Goal: Navigation & Orientation: Find specific page/section

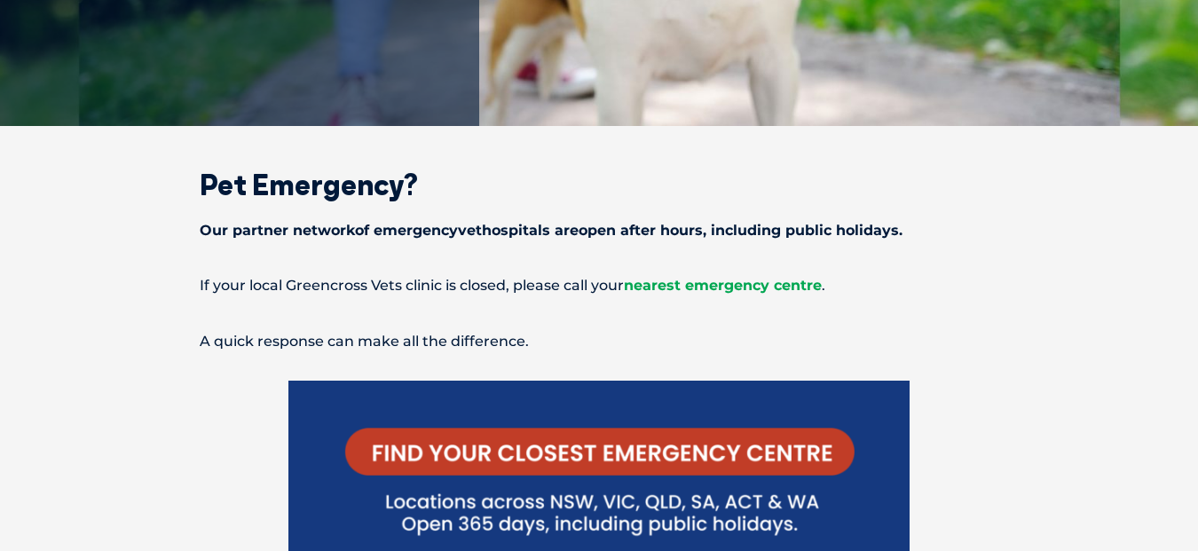
scroll to position [453, 0]
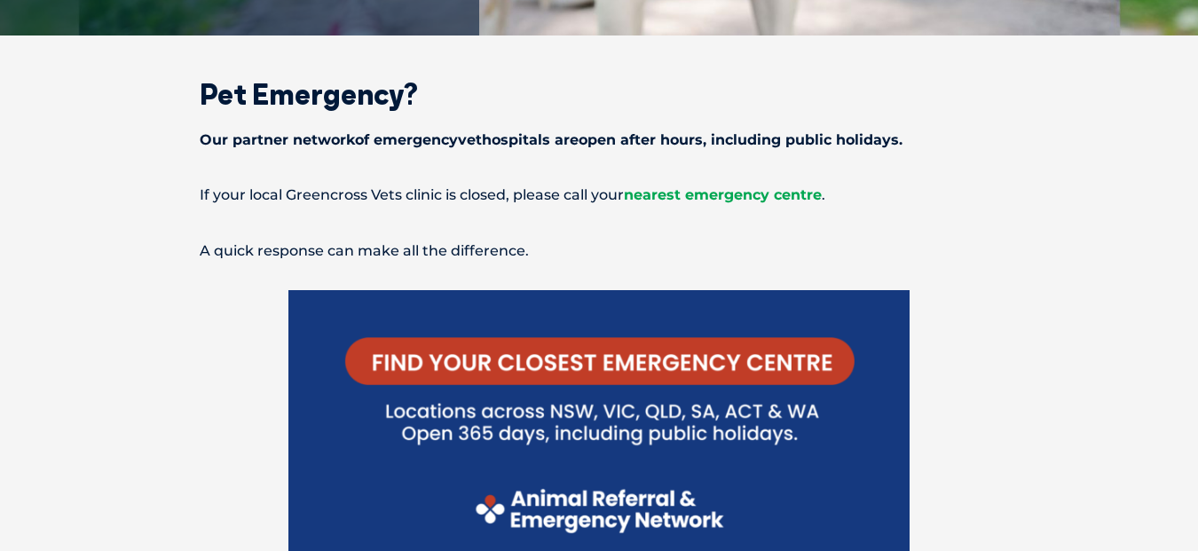
click at [747, 193] on span "nearest emergency centre" at bounding box center [723, 194] width 198 height 17
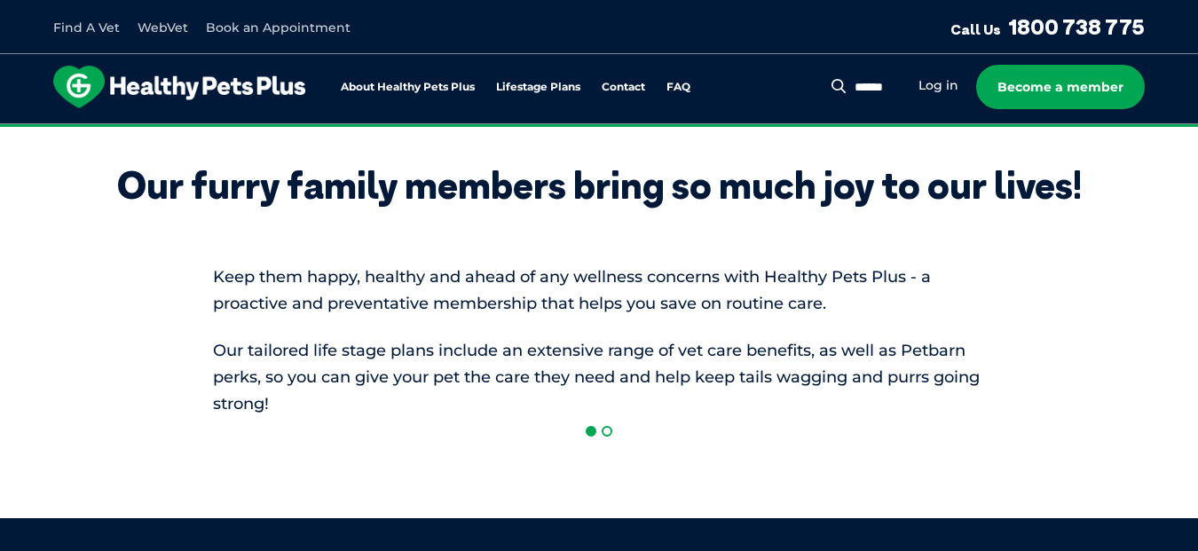
scroll to position [91, 0]
